Goal: Information Seeking & Learning: Check status

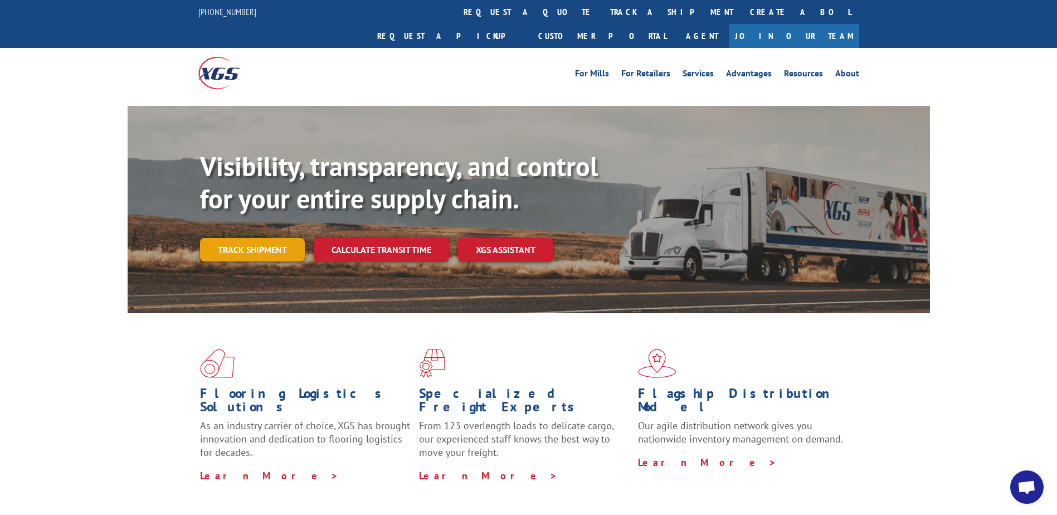
click at [205, 238] on link "Track shipment" at bounding box center [252, 249] width 105 height 23
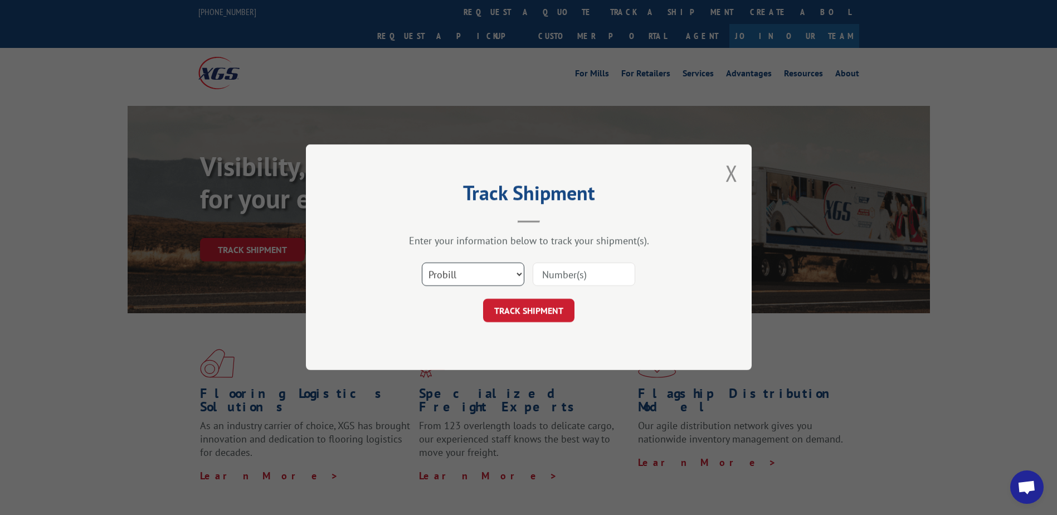
click at [440, 271] on select "Select category... Probill BOL PO" at bounding box center [473, 274] width 103 height 23
select select "bol"
click at [422, 263] on select "Select category... Probill BOL PO" at bounding box center [473, 274] width 103 height 23
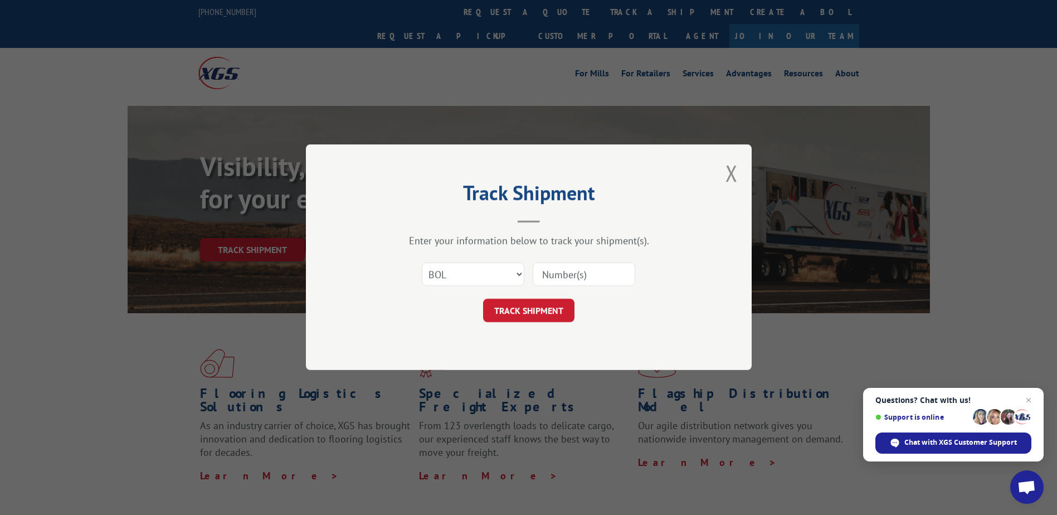
click at [605, 275] on input at bounding box center [584, 274] width 103 height 23
type input "2844635"
click at [547, 314] on button "TRACK SHIPMENT" at bounding box center [528, 310] width 91 height 23
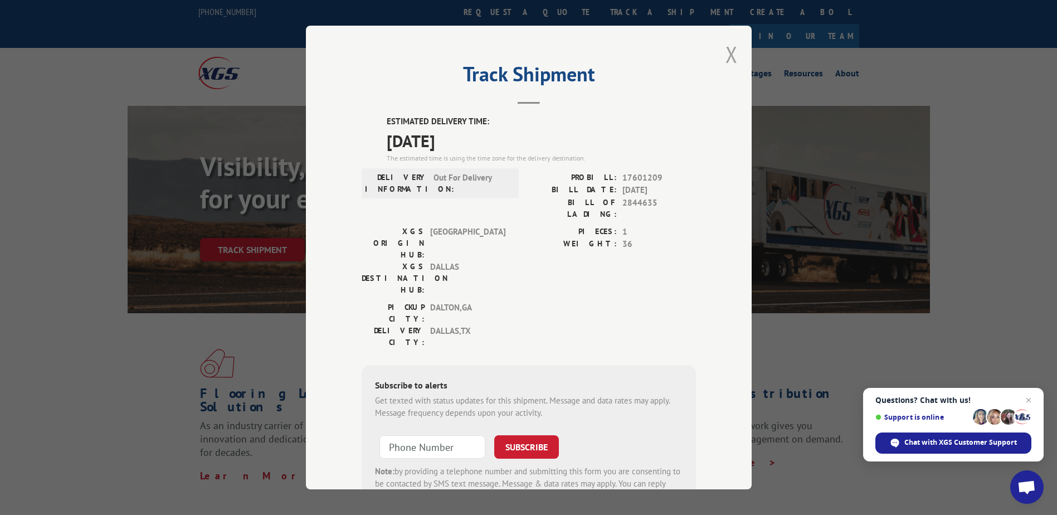
click at [727, 56] on button "Close modal" at bounding box center [732, 55] width 12 height 30
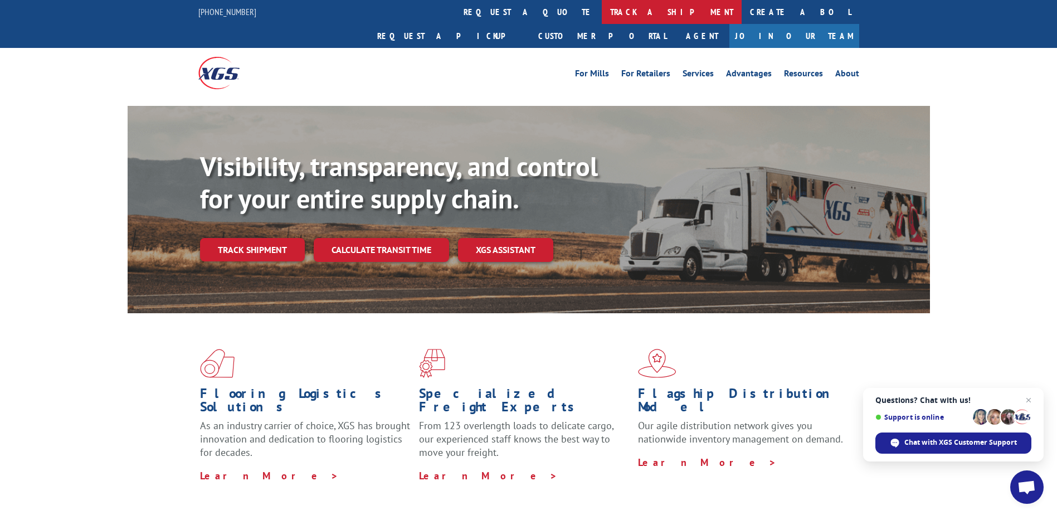
click at [602, 11] on link "track a shipment" at bounding box center [672, 12] width 140 height 24
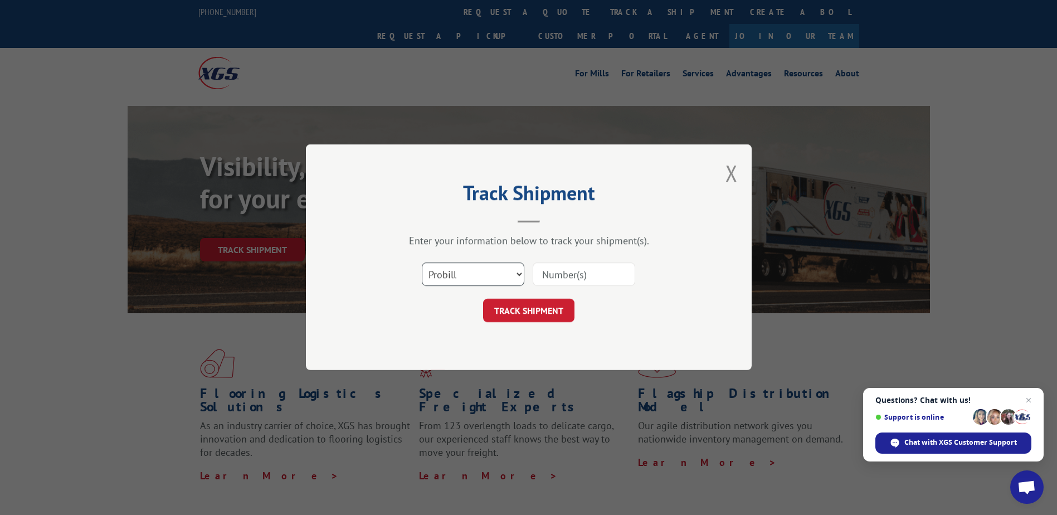
click at [466, 278] on select "Select category... Probill BOL PO" at bounding box center [473, 274] width 103 height 23
select select "bol"
click at [422, 263] on select "Select category... Probill BOL PO" at bounding box center [473, 274] width 103 height 23
click at [582, 271] on input at bounding box center [584, 274] width 103 height 23
click at [576, 276] on input at bounding box center [584, 274] width 103 height 23
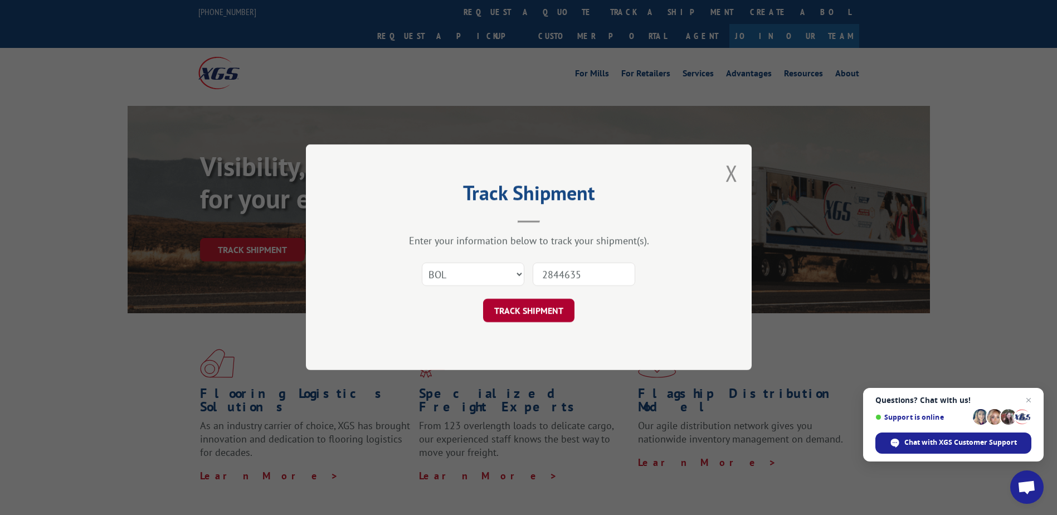
type input "2844635"
click at [554, 313] on button "TRACK SHIPMENT" at bounding box center [528, 310] width 91 height 23
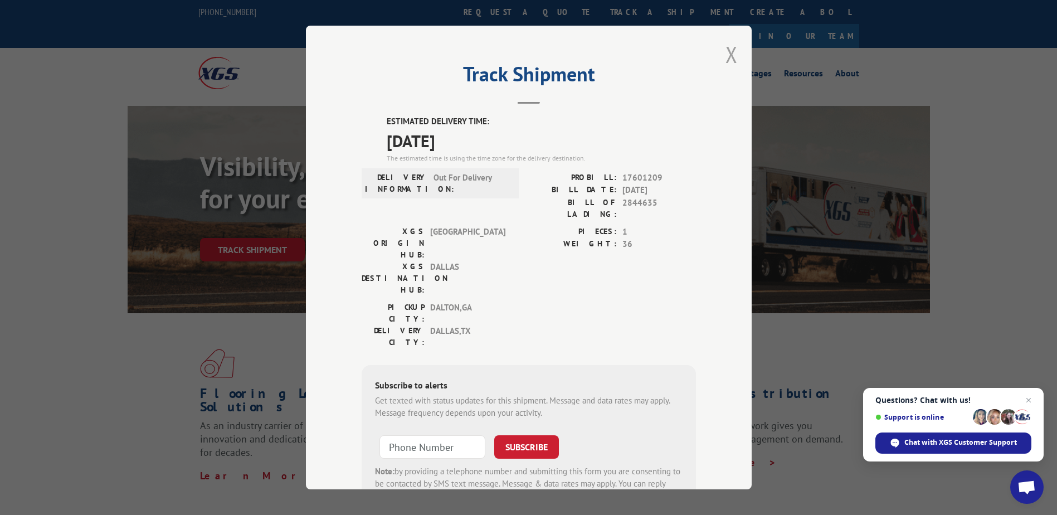
click at [728, 54] on button "Close modal" at bounding box center [732, 55] width 12 height 30
